Goal: Information Seeking & Learning: Learn about a topic

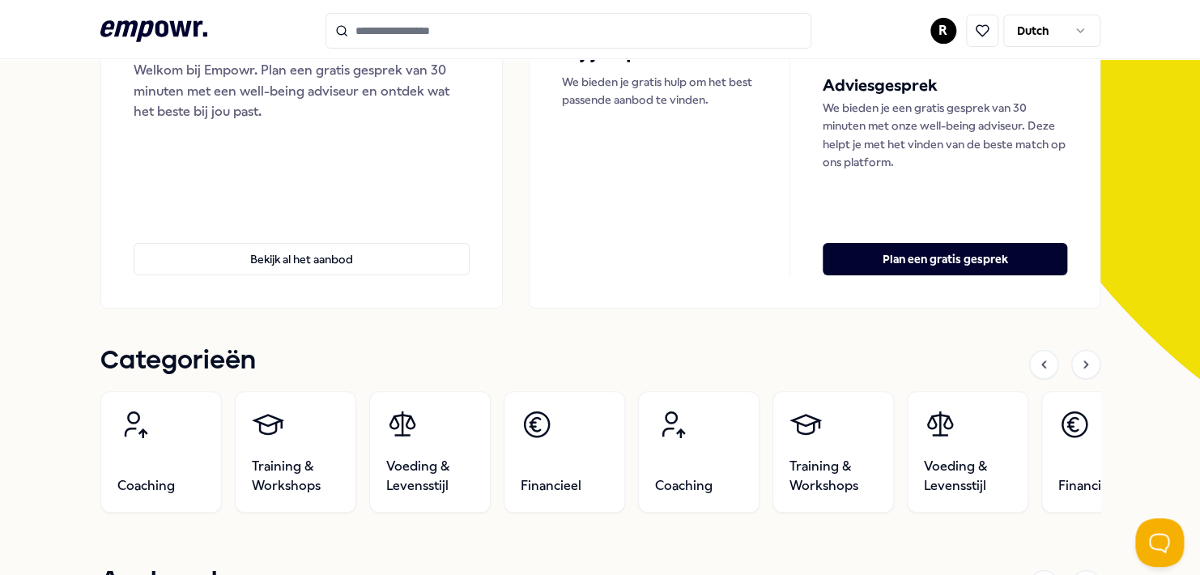
scroll to position [243, 0]
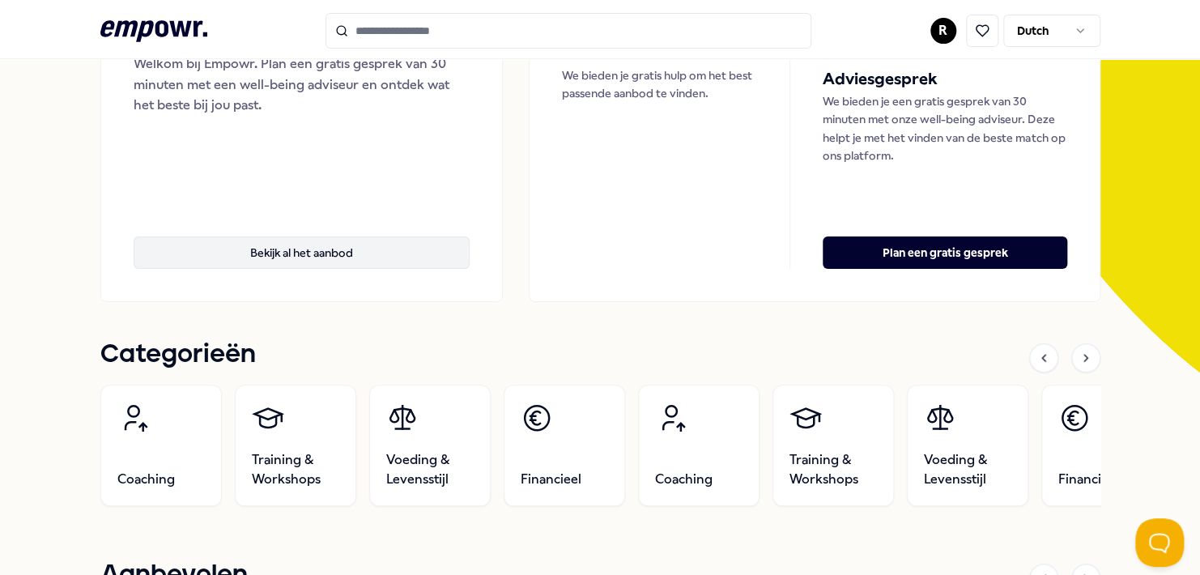
click at [326, 252] on button "Bekijk al het aanbod" at bounding box center [302, 252] width 337 height 32
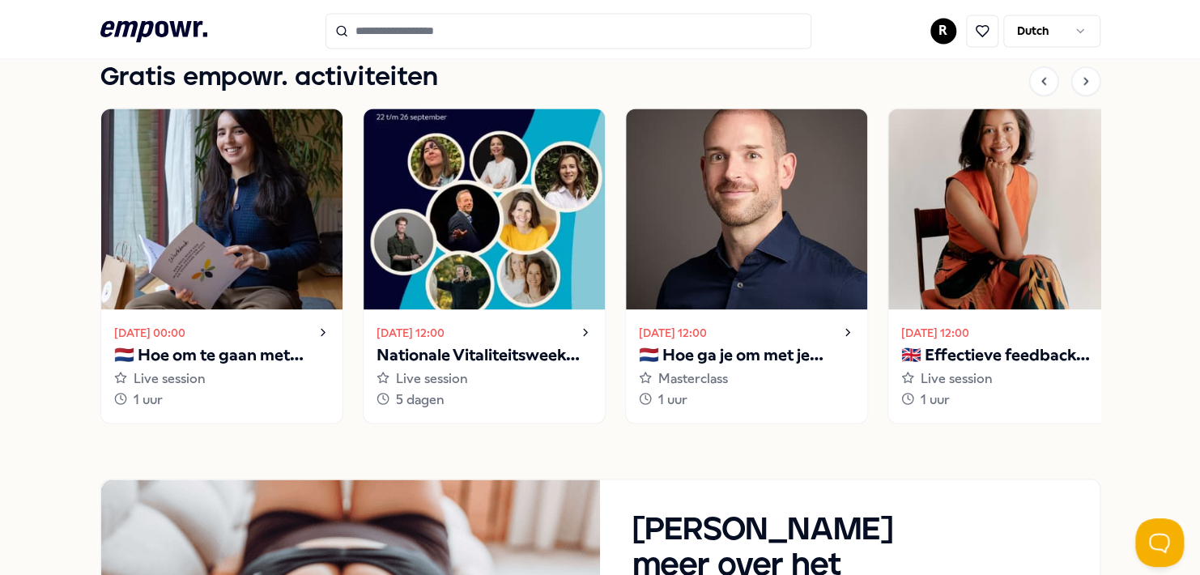
scroll to position [1214, 0]
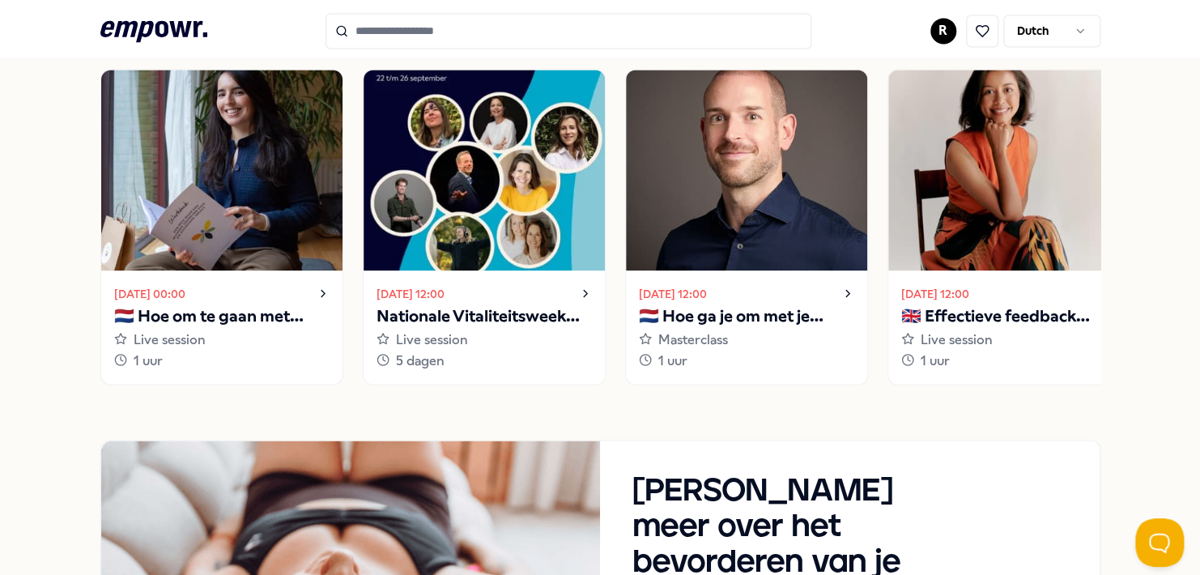
click at [253, 246] on img at bounding box center [221, 170] width 241 height 201
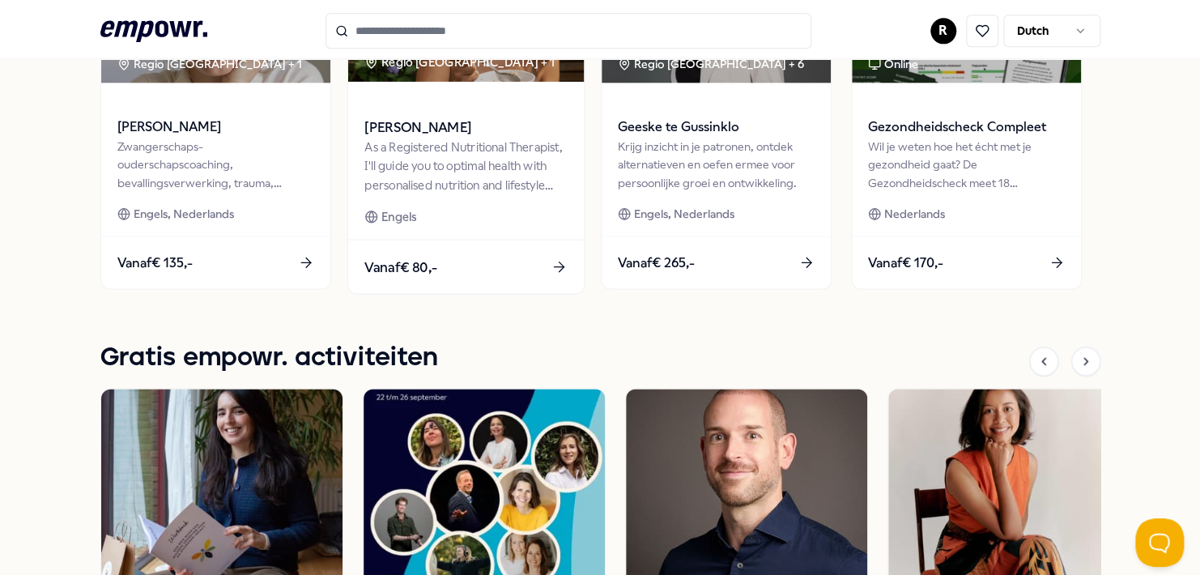
scroll to position [1052, 0]
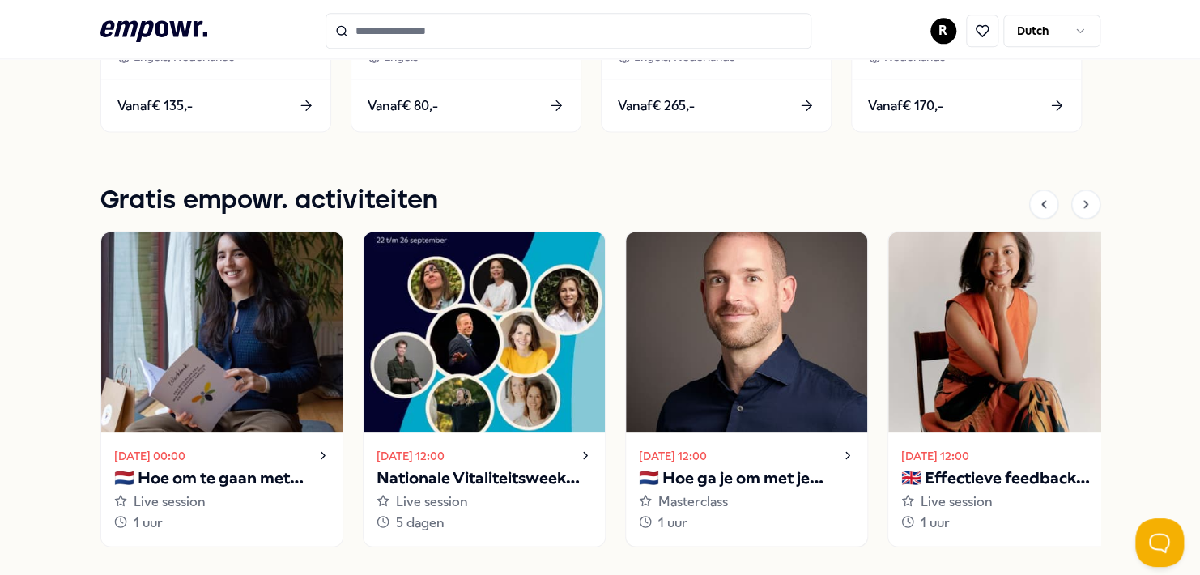
click at [778, 391] on img at bounding box center [746, 332] width 241 height 201
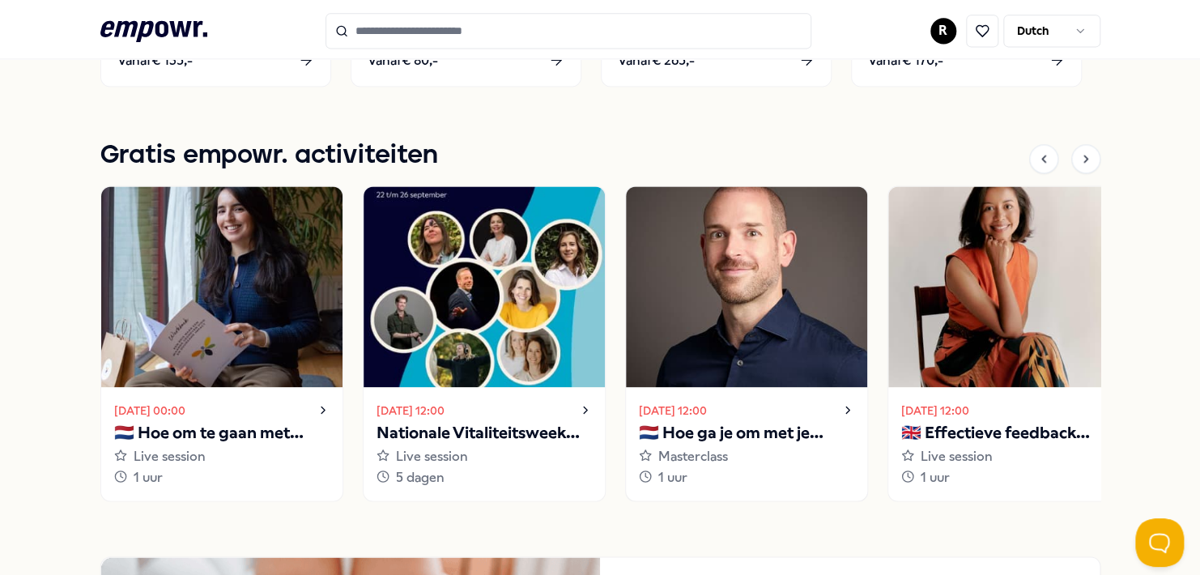
scroll to position [1133, 0]
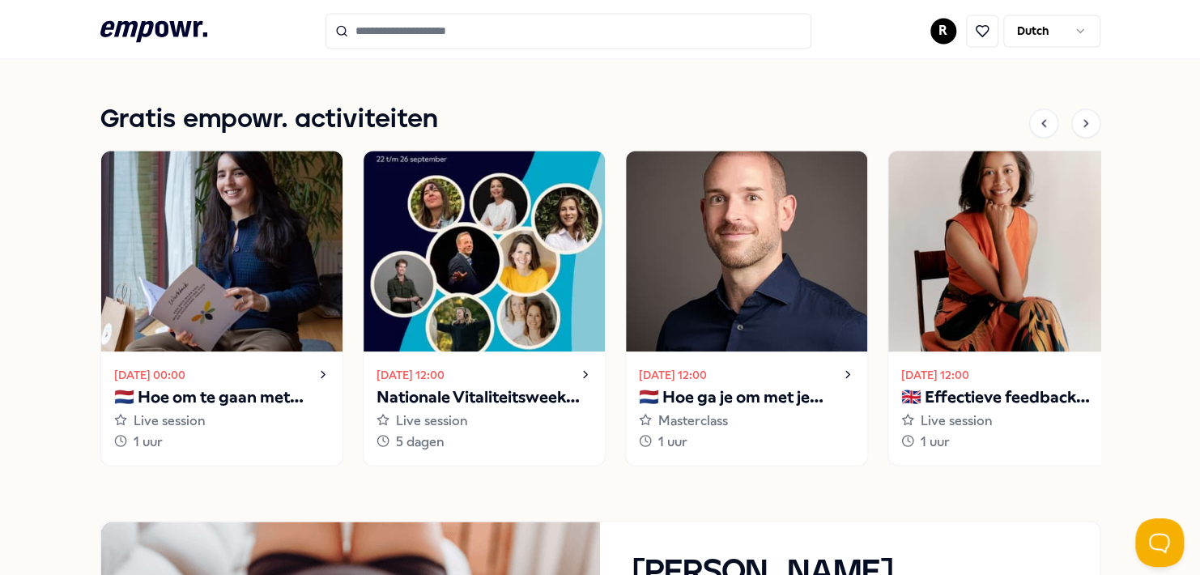
click at [1019, 312] on img at bounding box center [1008, 251] width 241 height 201
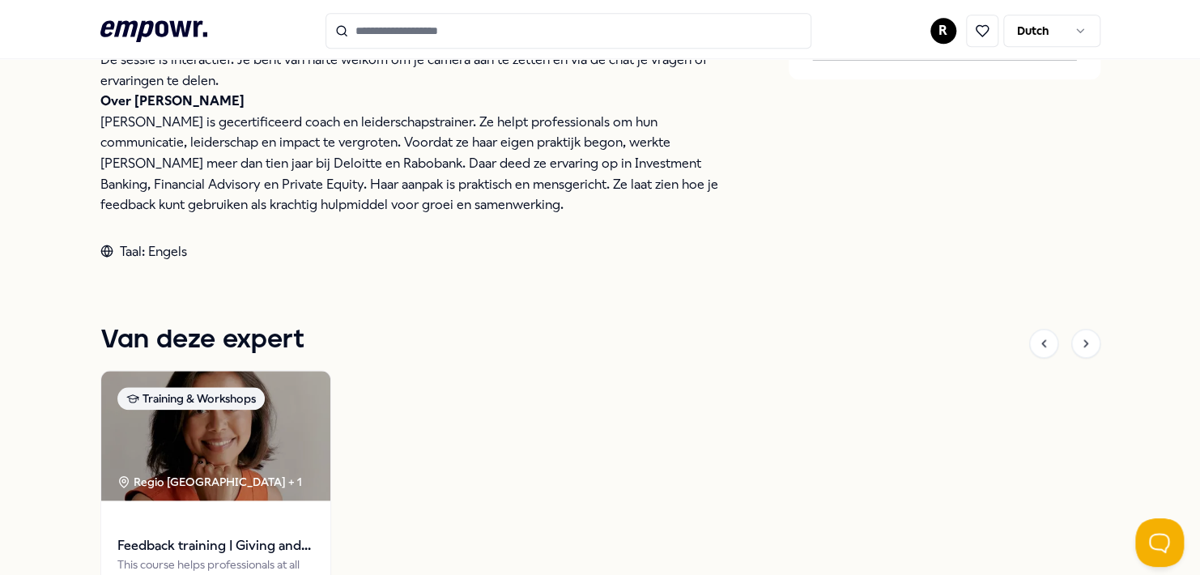
scroll to position [380, 0]
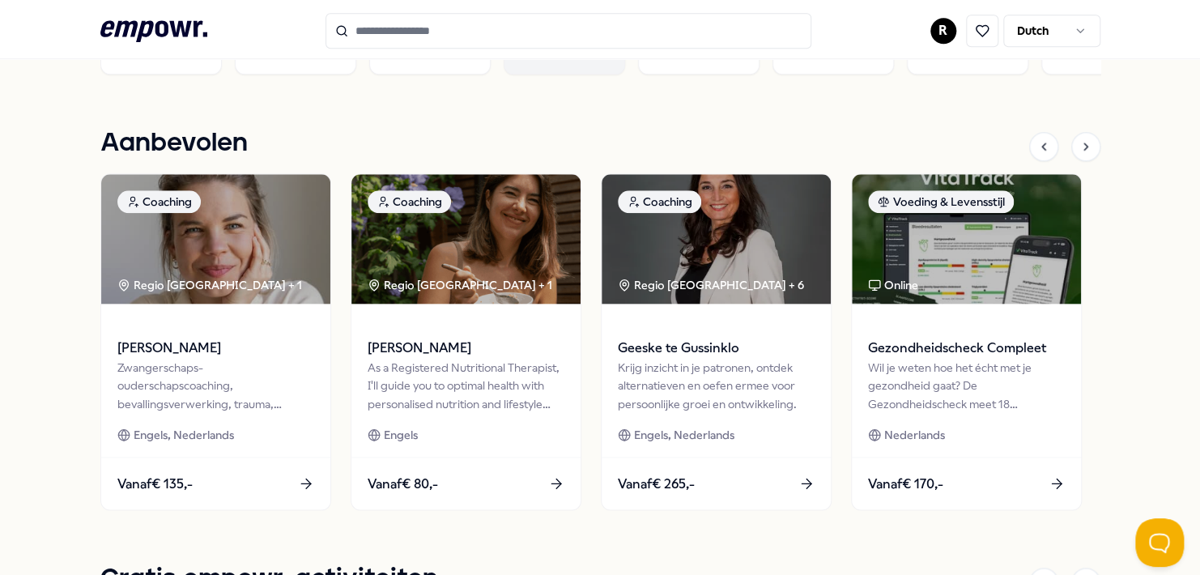
scroll to position [703, 0]
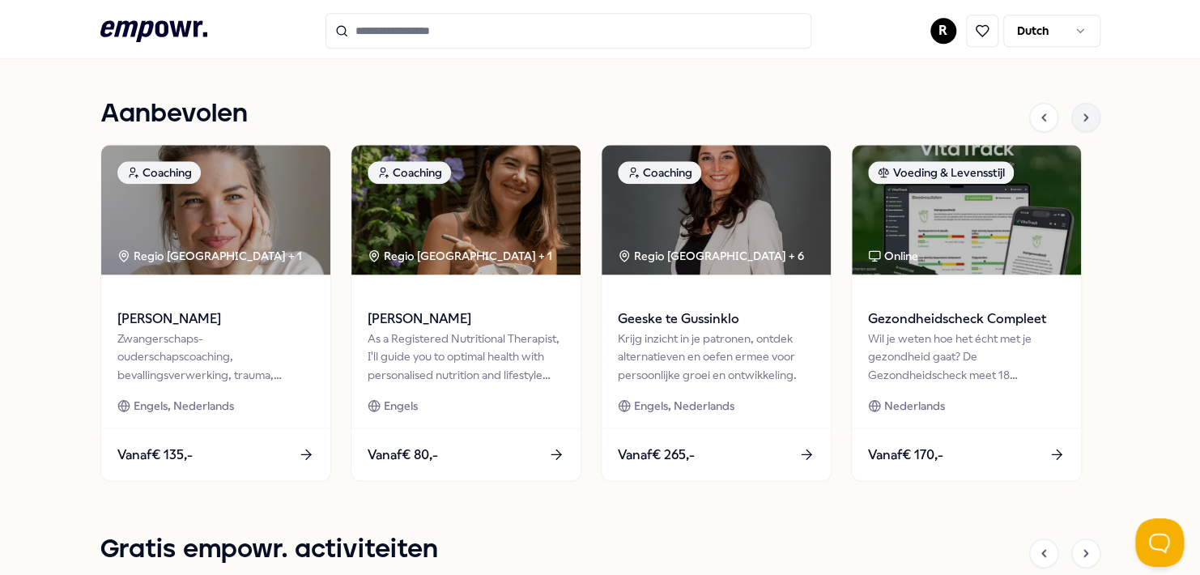
click at [1079, 121] on icon at bounding box center [1085, 117] width 13 height 13
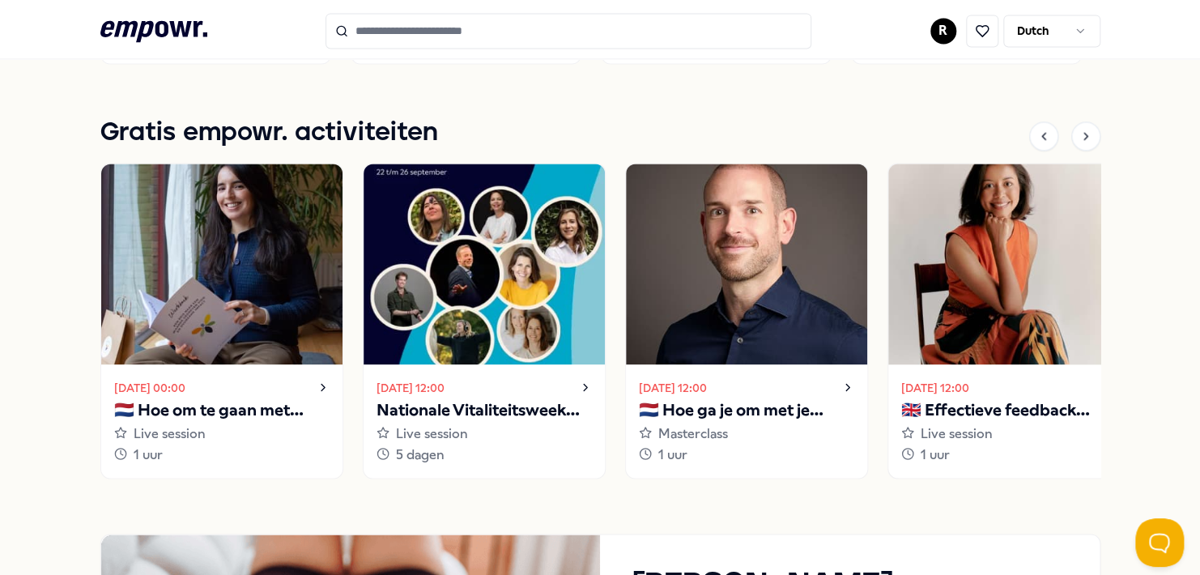
scroll to position [1189, 0]
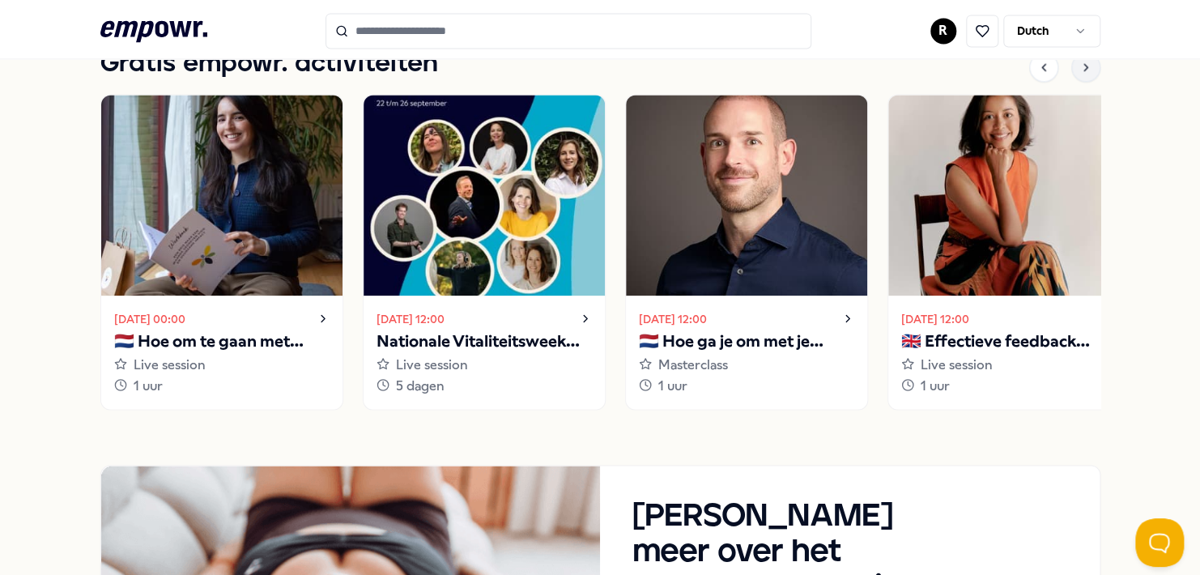
click at [1079, 67] on icon at bounding box center [1085, 67] width 13 height 13
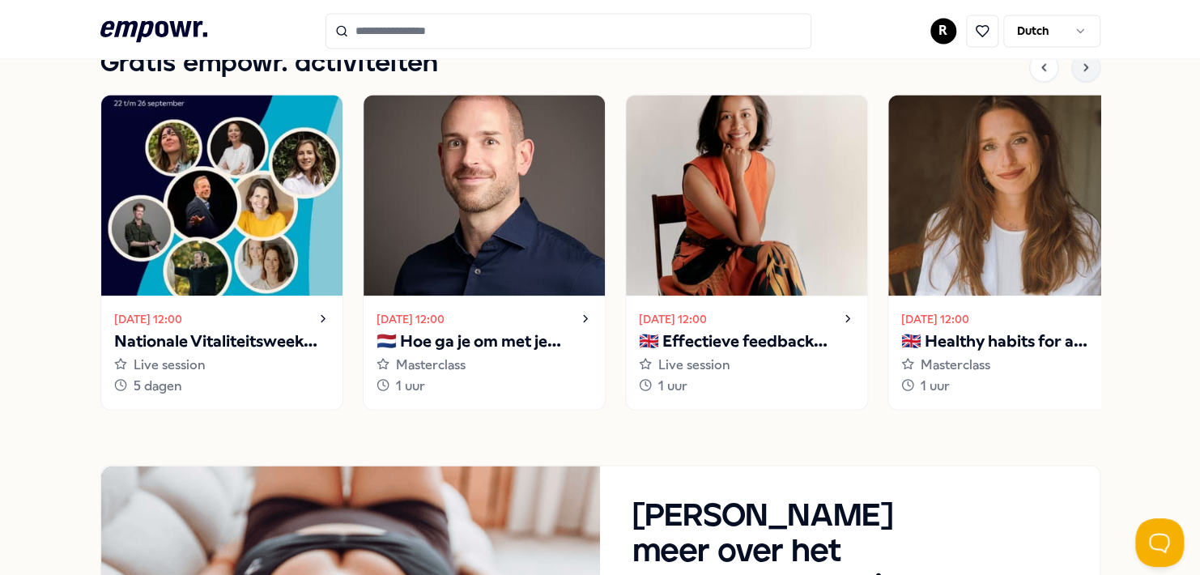
click at [1079, 68] on icon at bounding box center [1085, 67] width 13 height 13
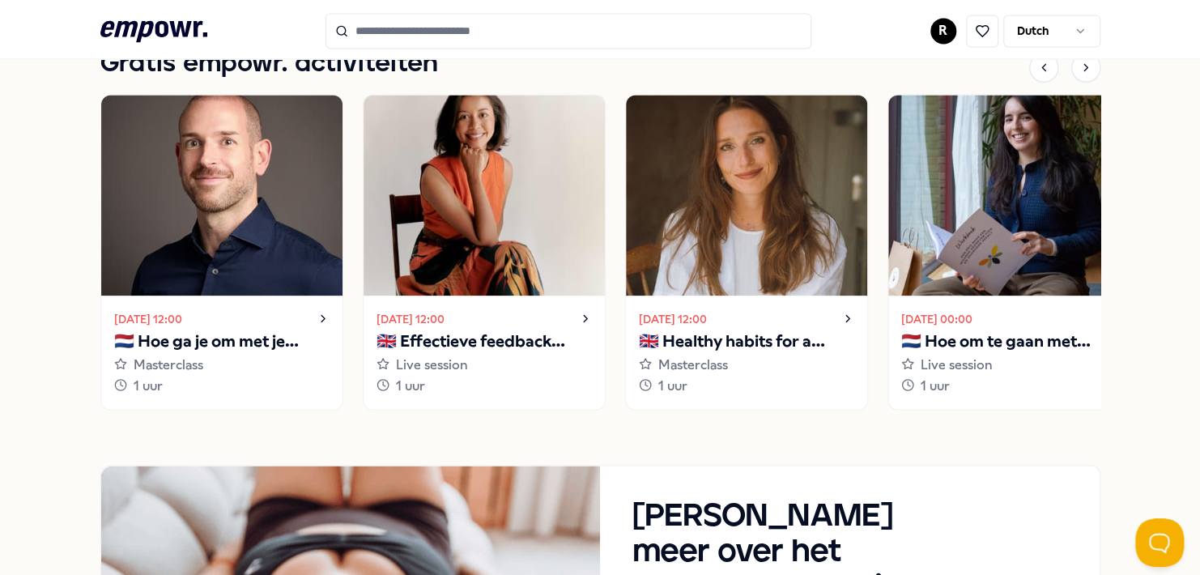
click at [1041, 202] on img at bounding box center [1008, 195] width 241 height 201
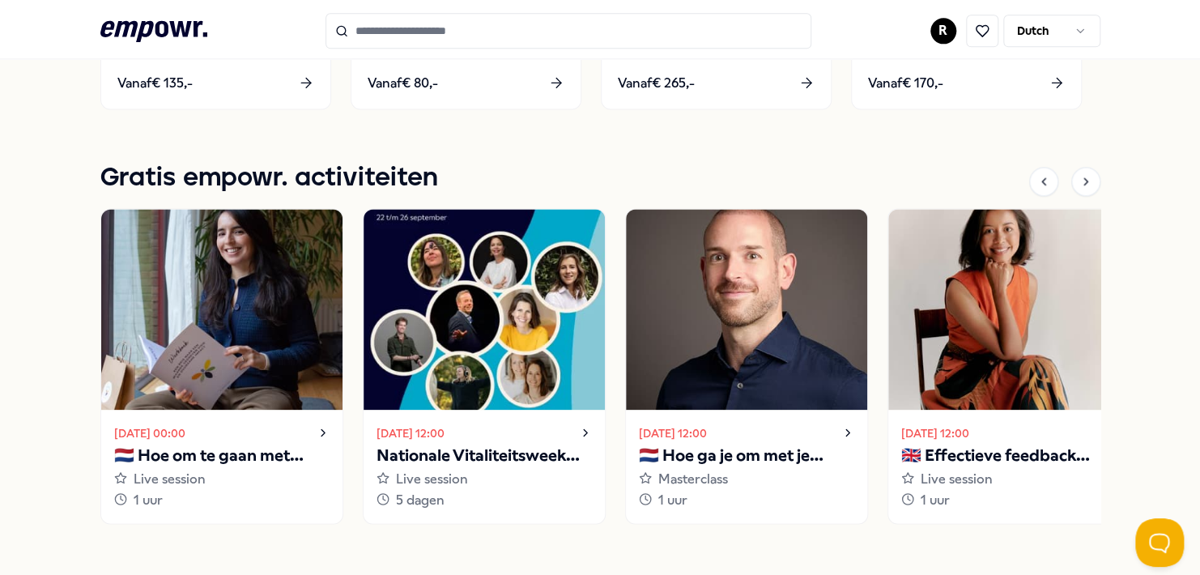
scroll to position [1133, 0]
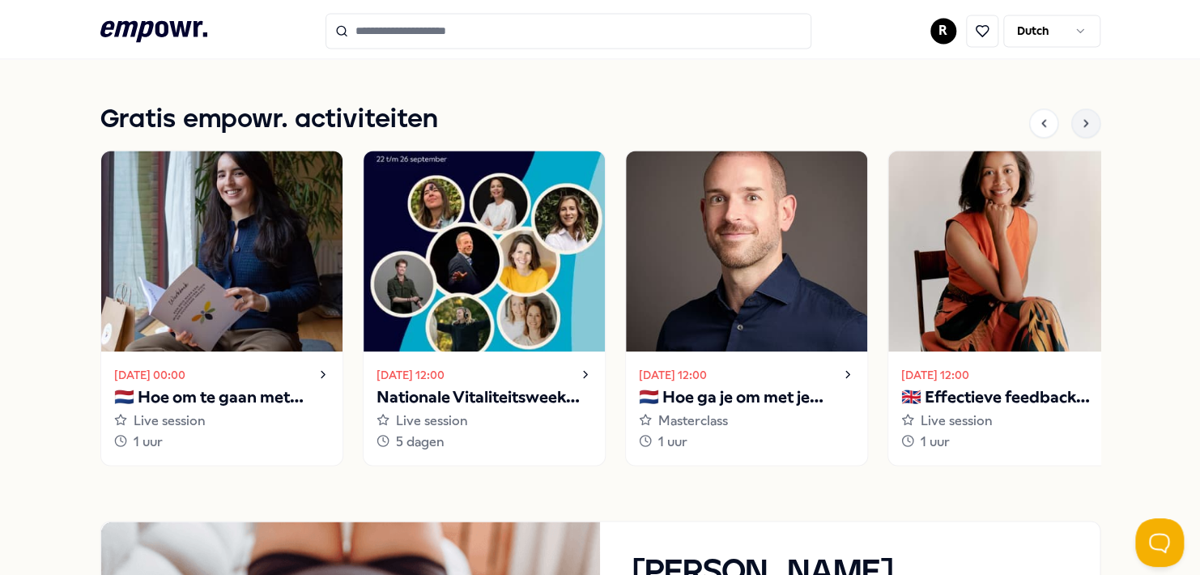
click at [1079, 121] on icon at bounding box center [1085, 123] width 13 height 13
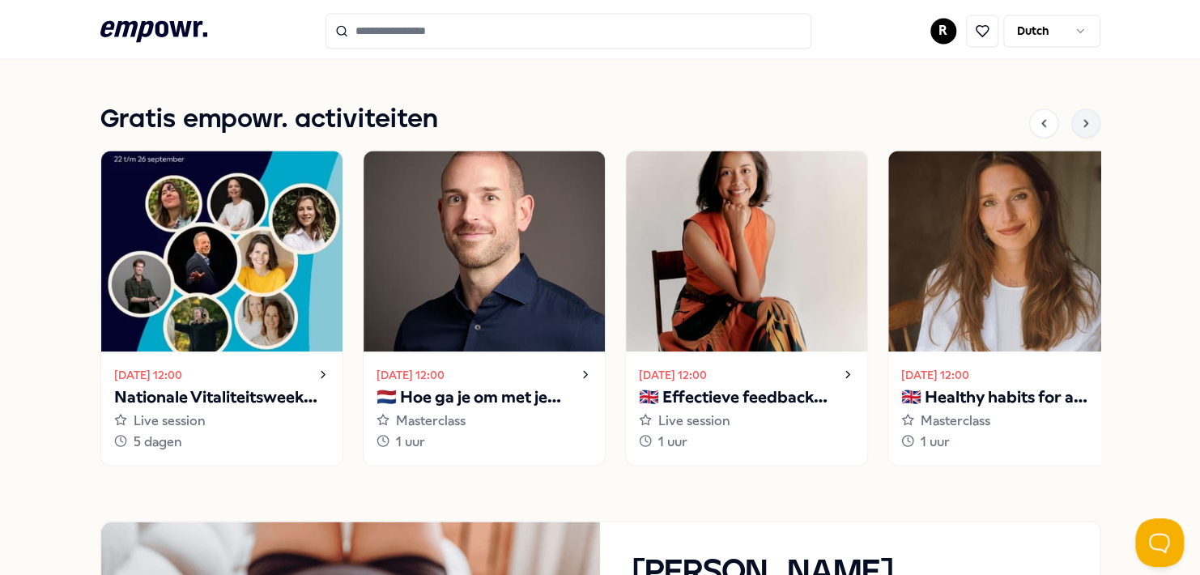
click at [1079, 121] on icon at bounding box center [1085, 123] width 13 height 13
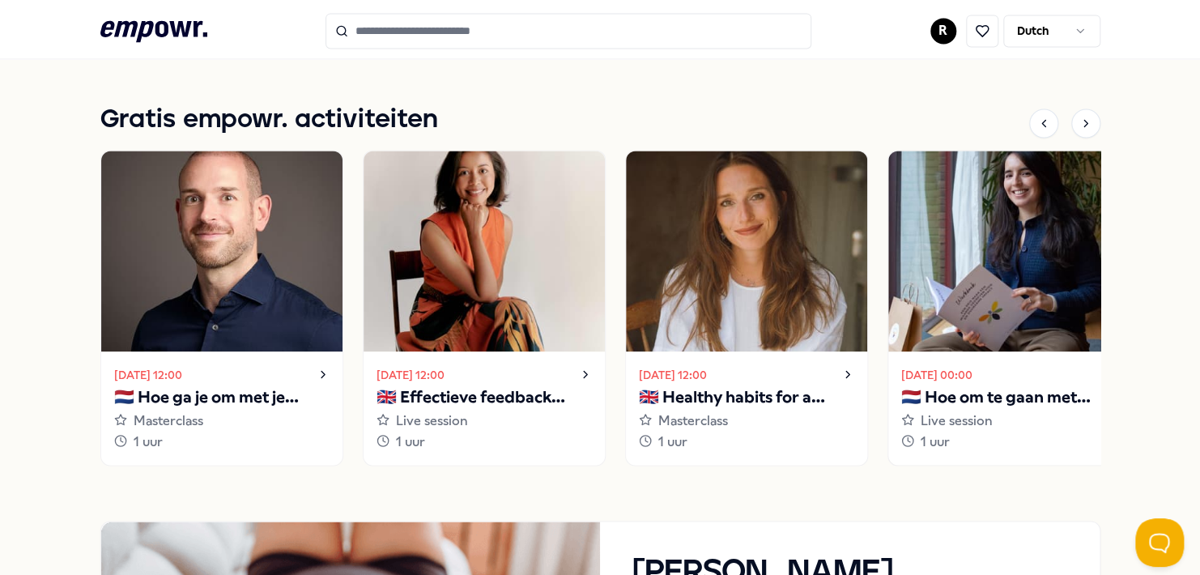
click at [998, 252] on img at bounding box center [1008, 251] width 241 height 201
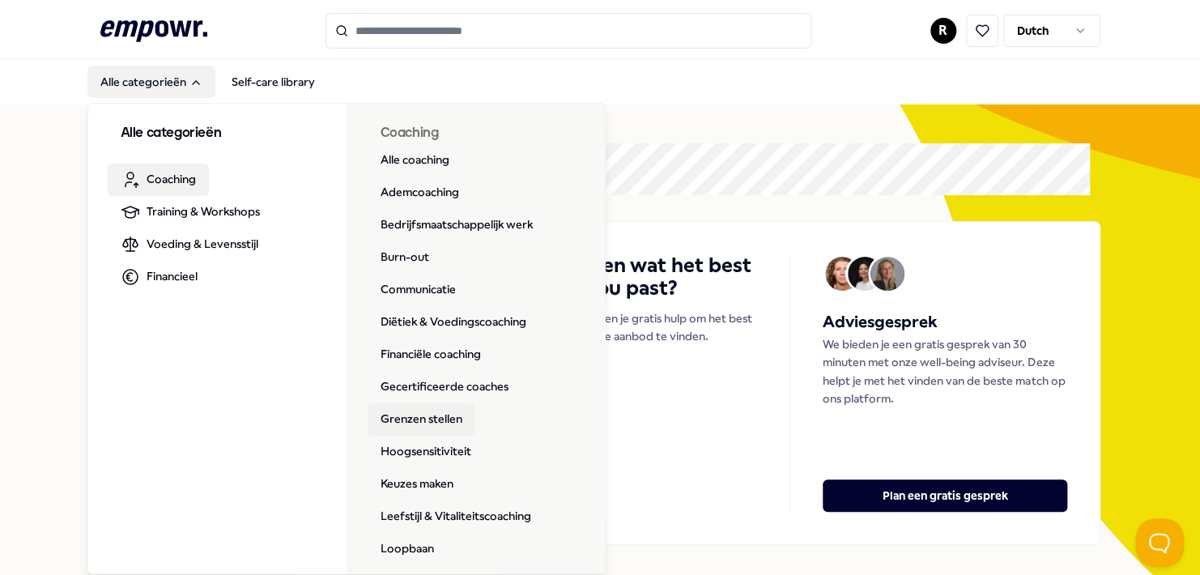
click at [404, 421] on link "Grenzen stellen" at bounding box center [422, 419] width 108 height 32
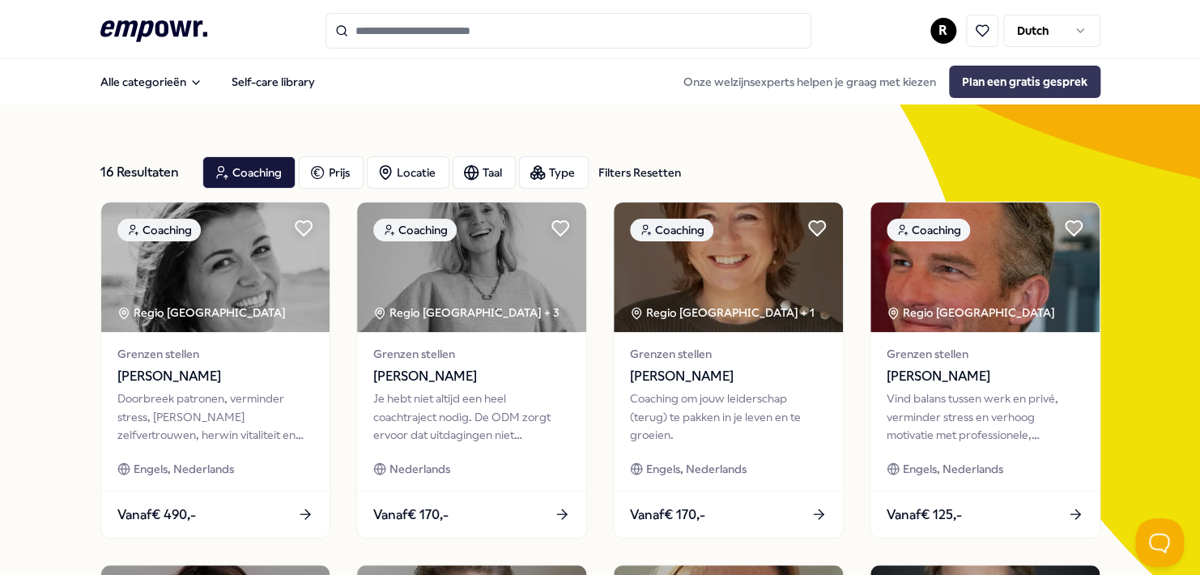
click at [994, 79] on button "Plan een gratis gesprek" at bounding box center [1024, 82] width 151 height 32
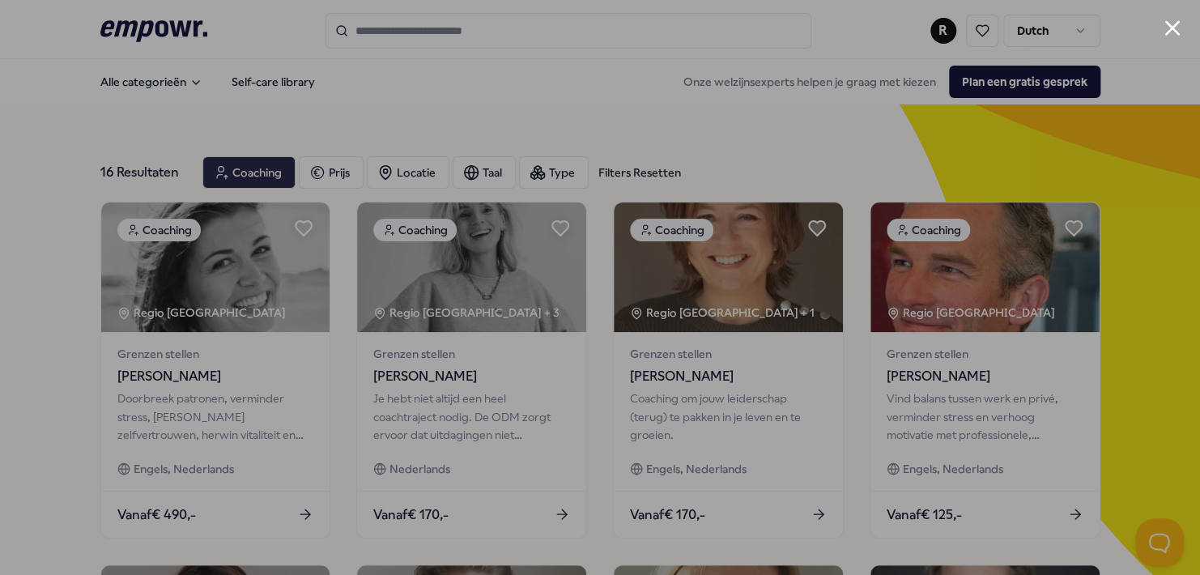
click at [1176, 22] on button "Close modal" at bounding box center [1171, 27] width 15 height 15
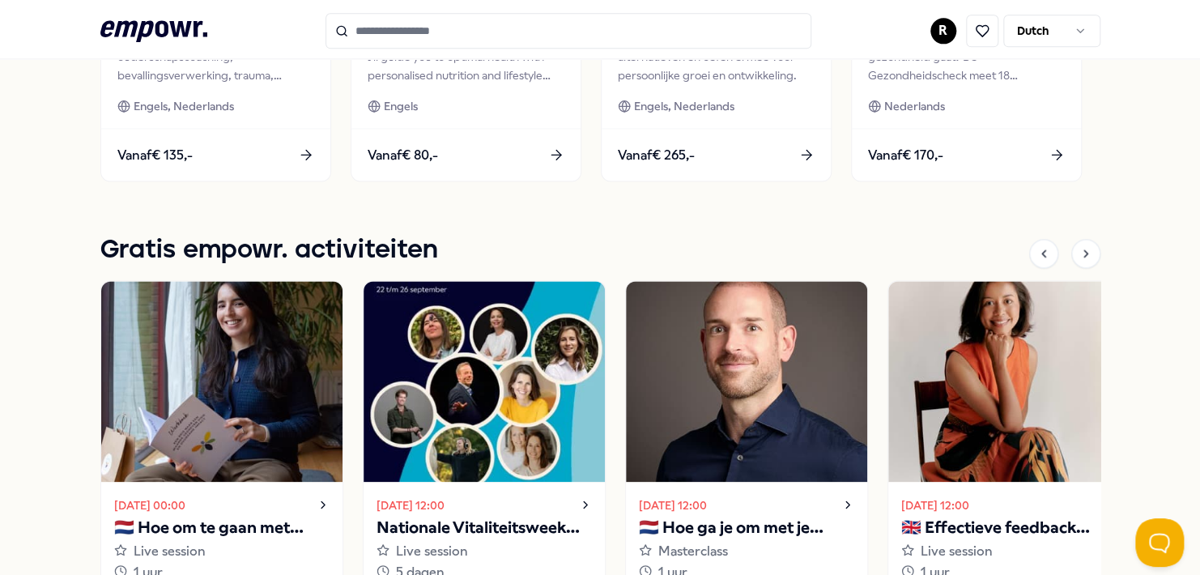
scroll to position [1052, 0]
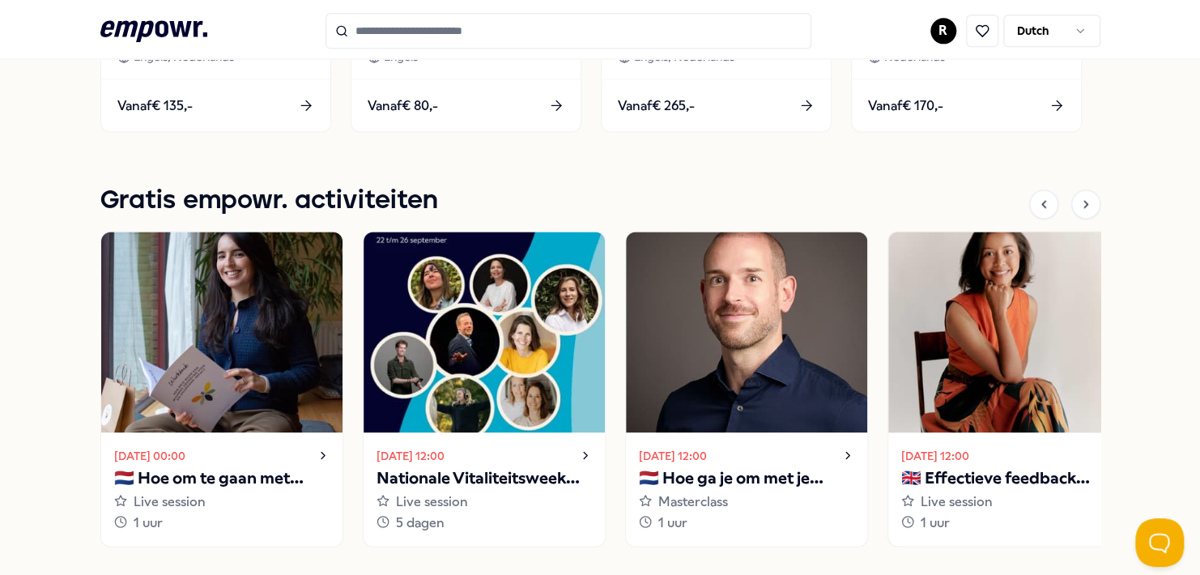
click at [962, 351] on img at bounding box center [1008, 332] width 241 height 201
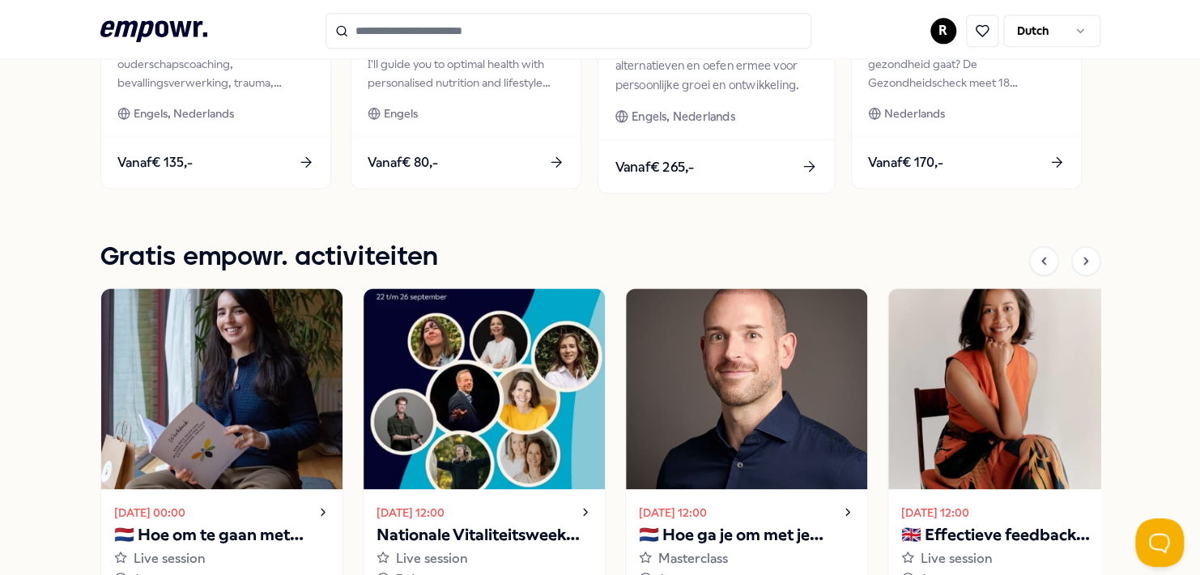
scroll to position [1051, 0]
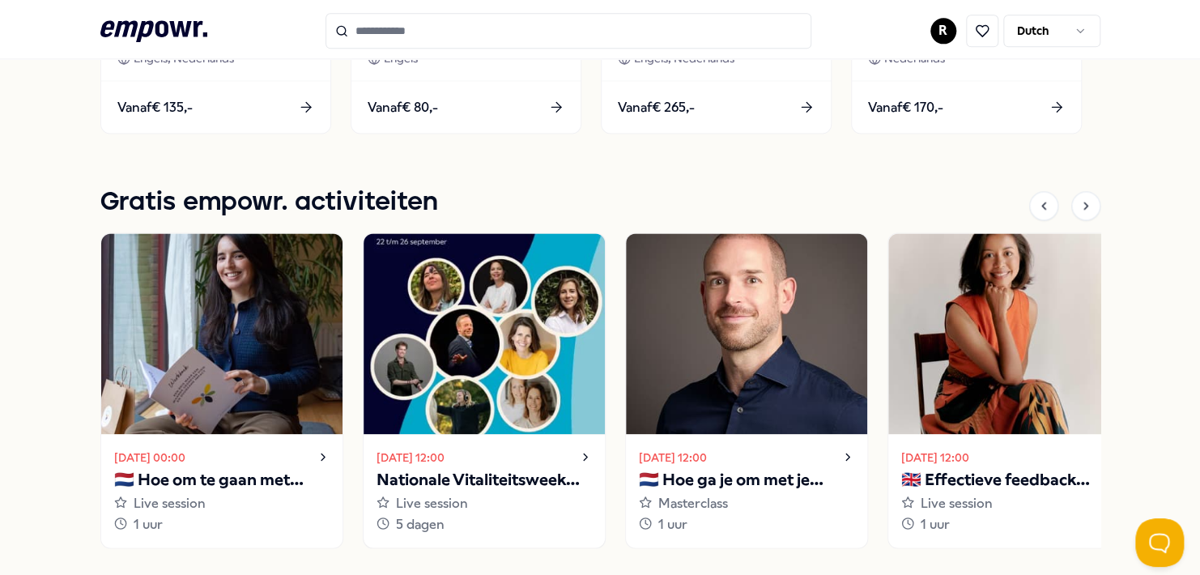
click at [474, 361] on img at bounding box center [483, 333] width 241 height 201
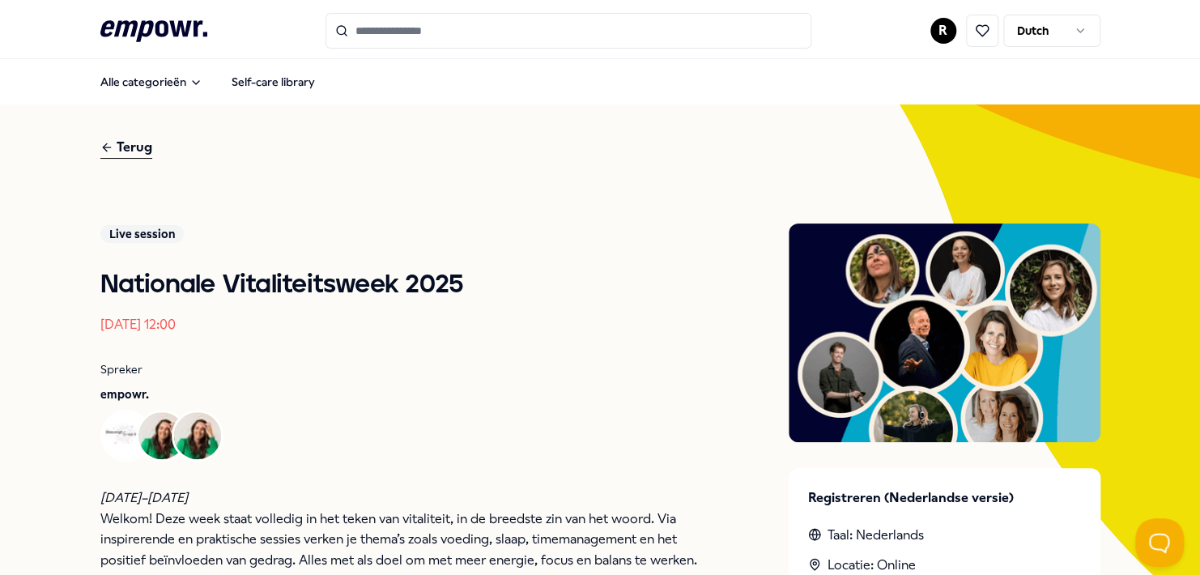
click at [140, 146] on div "Terug" at bounding box center [126, 148] width 52 height 22
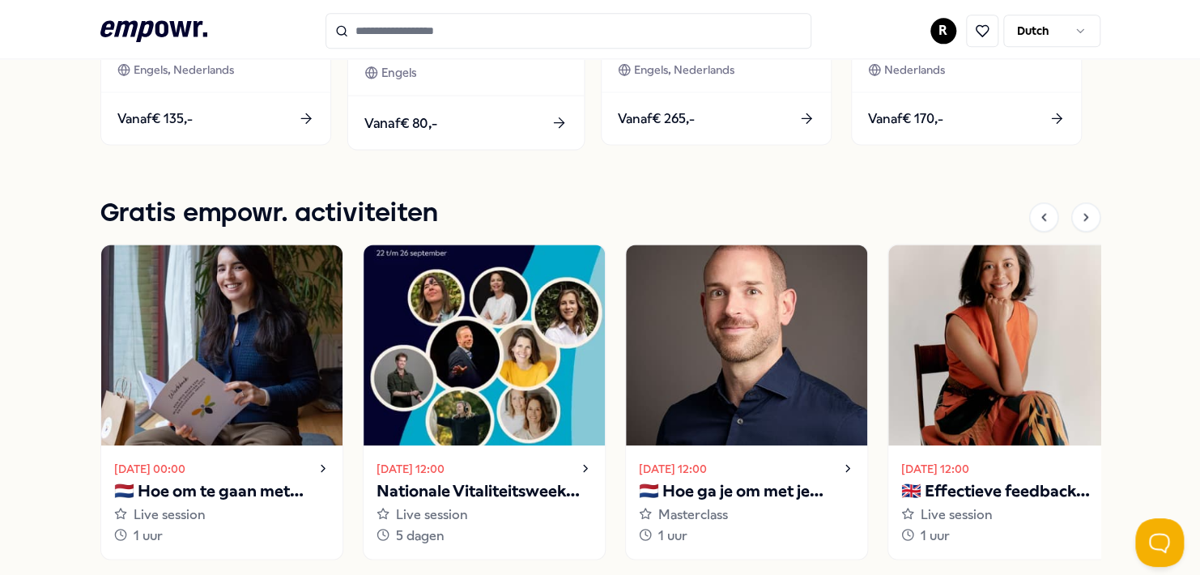
scroll to position [1133, 0]
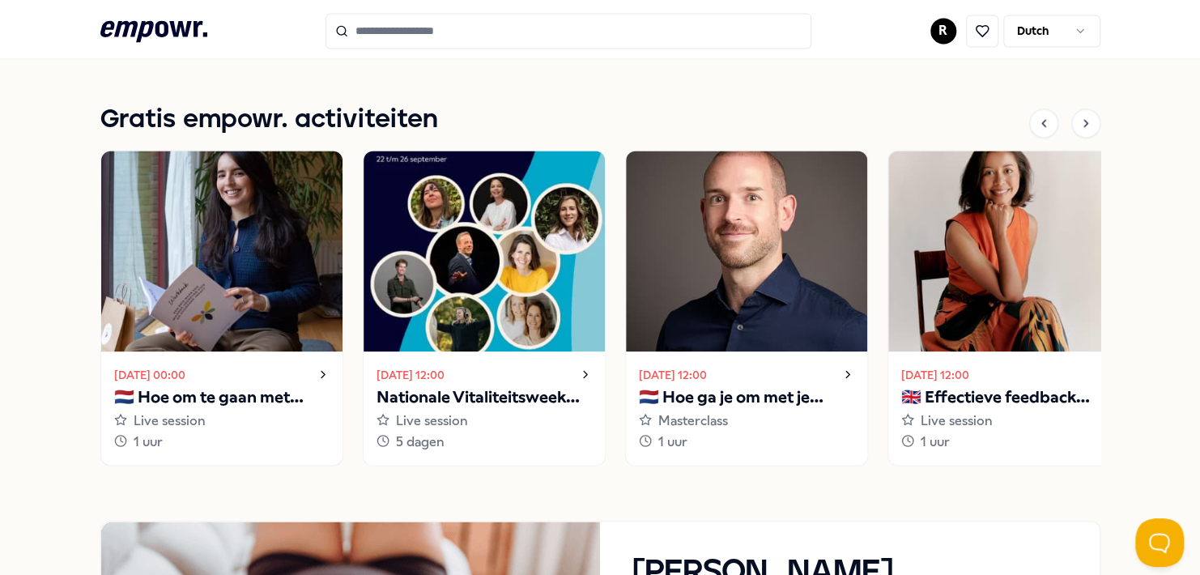
click at [284, 248] on img at bounding box center [221, 251] width 241 height 201
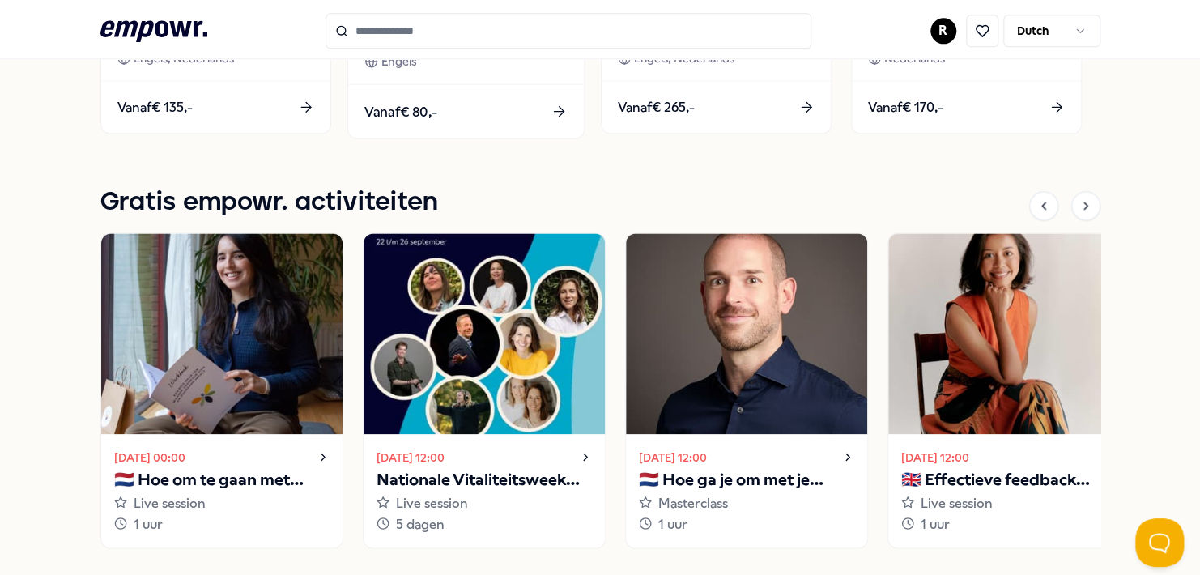
scroll to position [1052, 0]
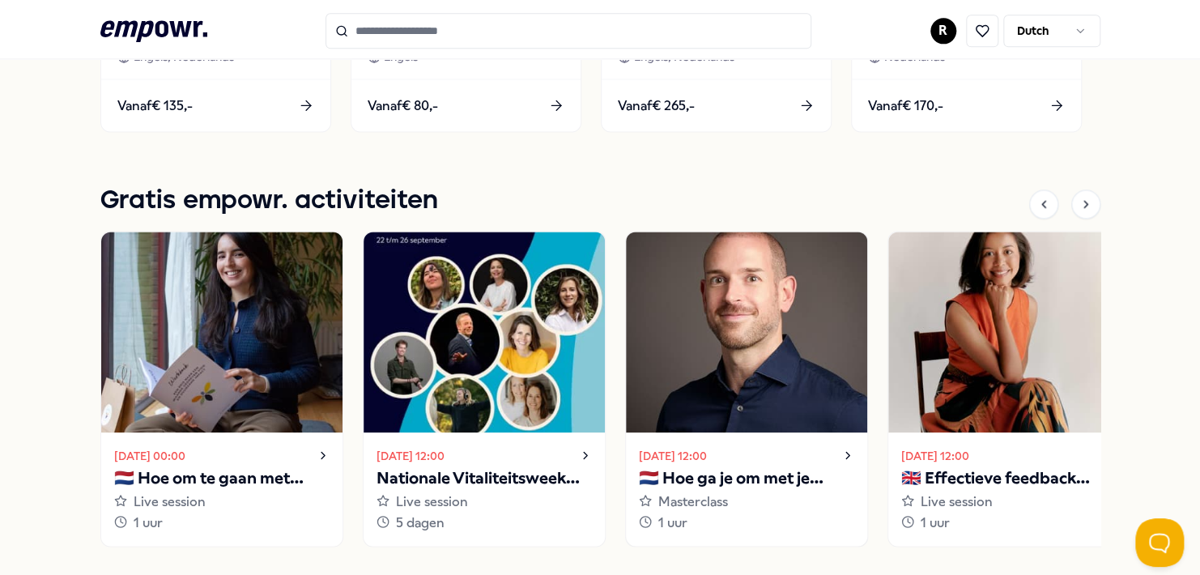
click at [865, 345] on img at bounding box center [746, 332] width 241 height 201
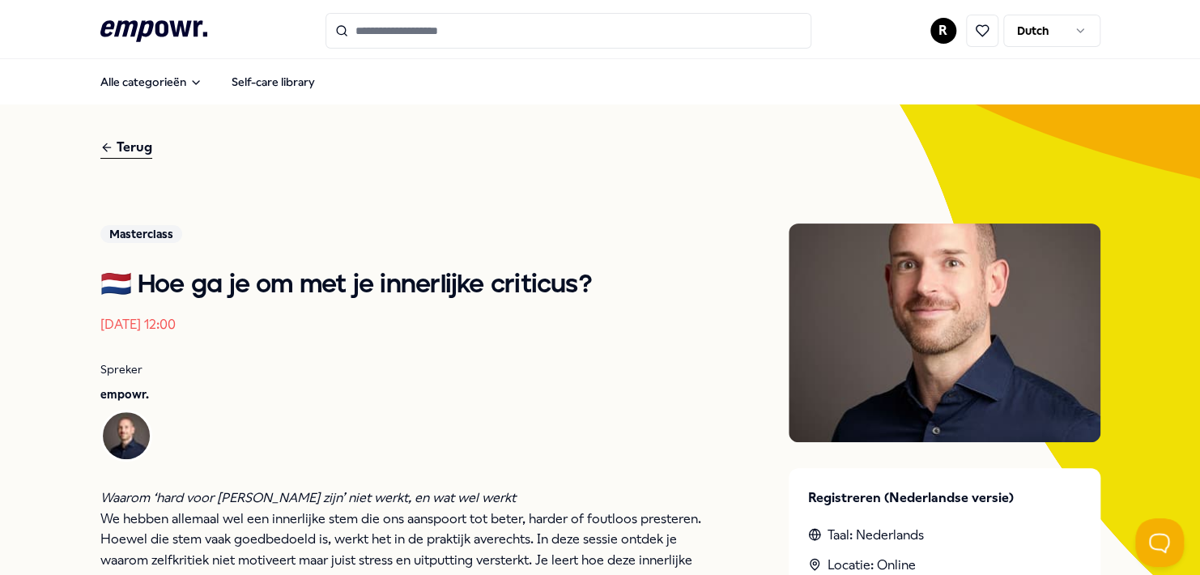
click at [129, 147] on div "Terug" at bounding box center [126, 148] width 52 height 22
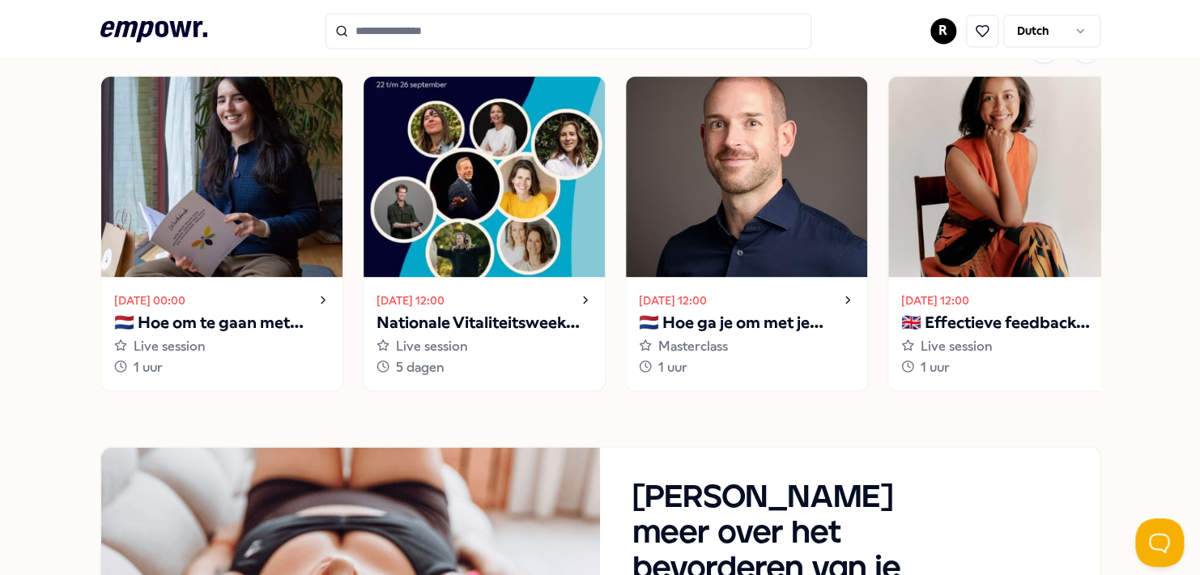
scroll to position [1133, 0]
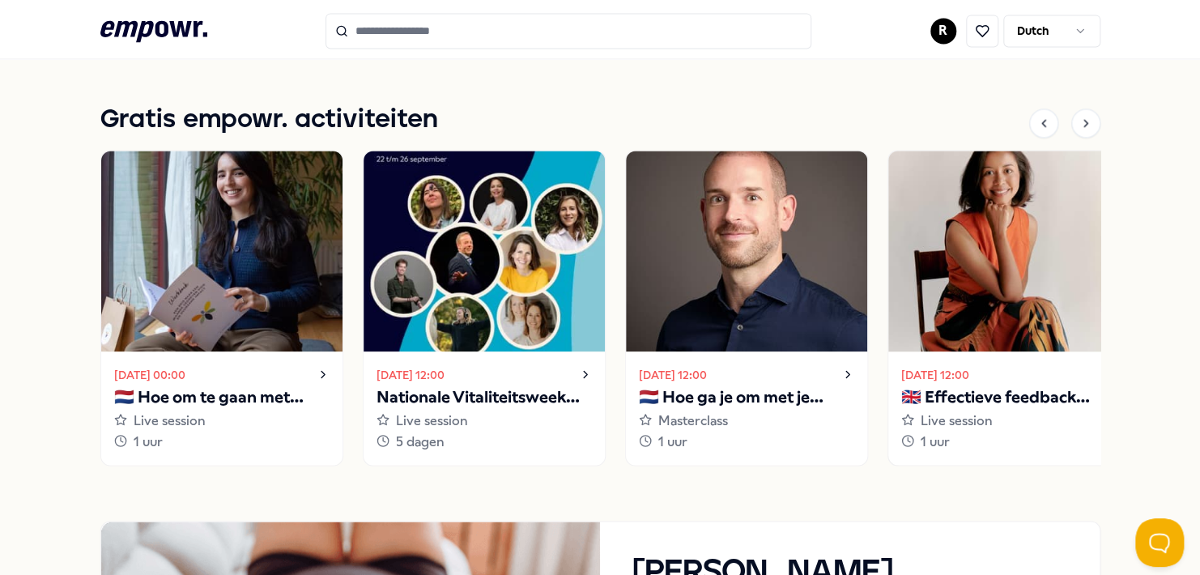
click at [1009, 295] on img at bounding box center [1008, 251] width 241 height 201
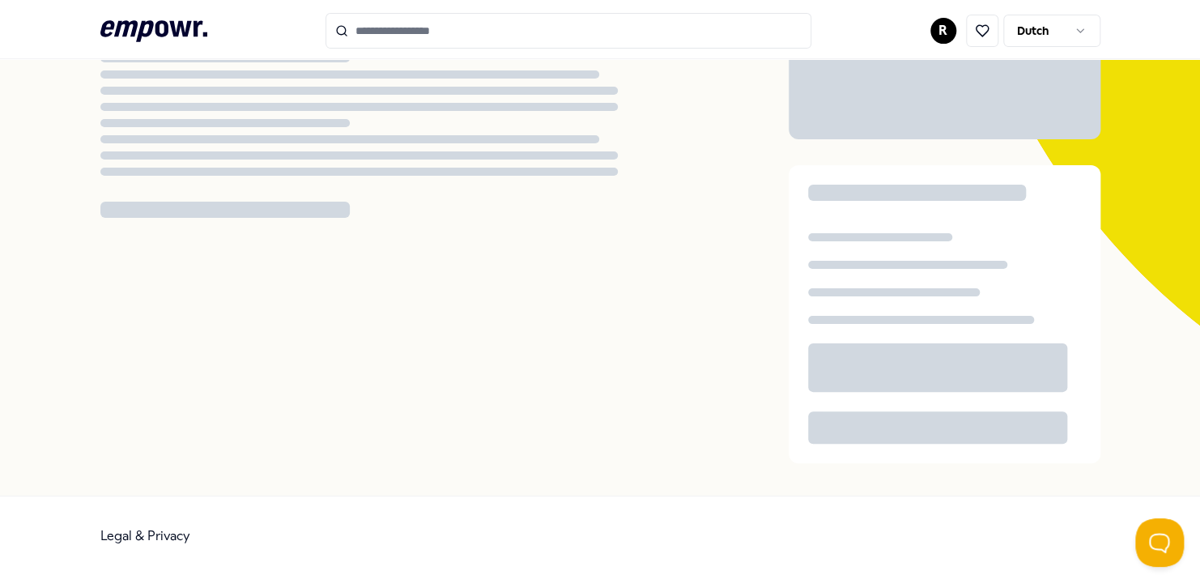
scroll to position [104, 0]
